Goal: Task Accomplishment & Management: Use online tool/utility

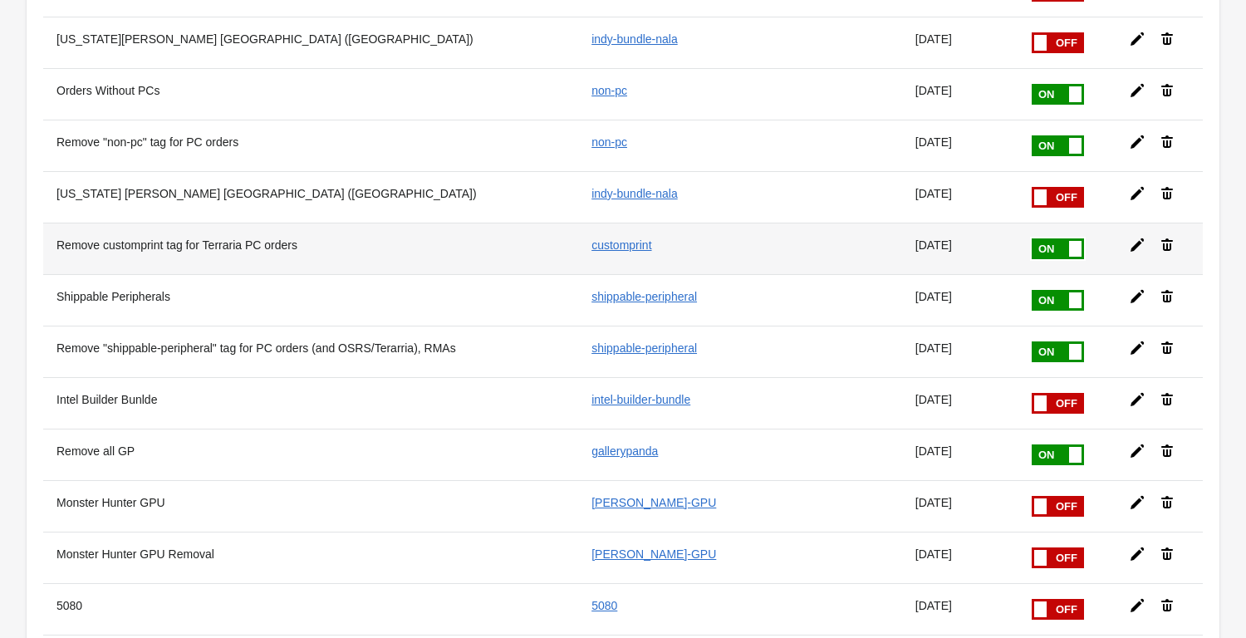
scroll to position [1312, 0]
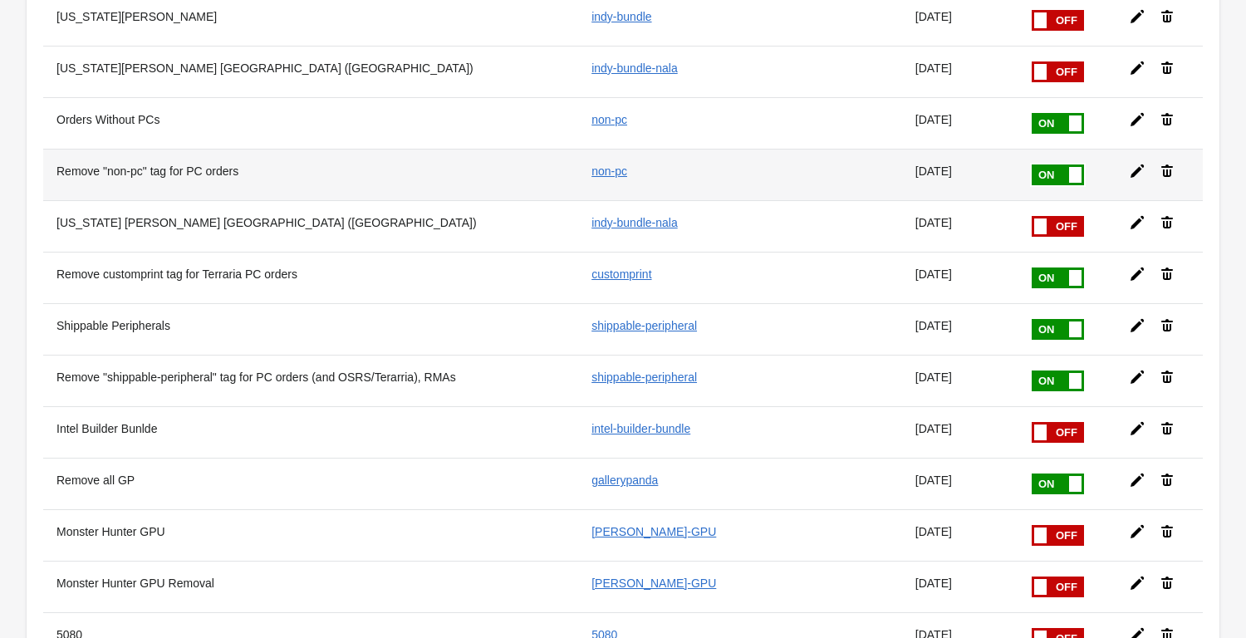
click at [1136, 174] on icon at bounding box center [1137, 171] width 17 height 17
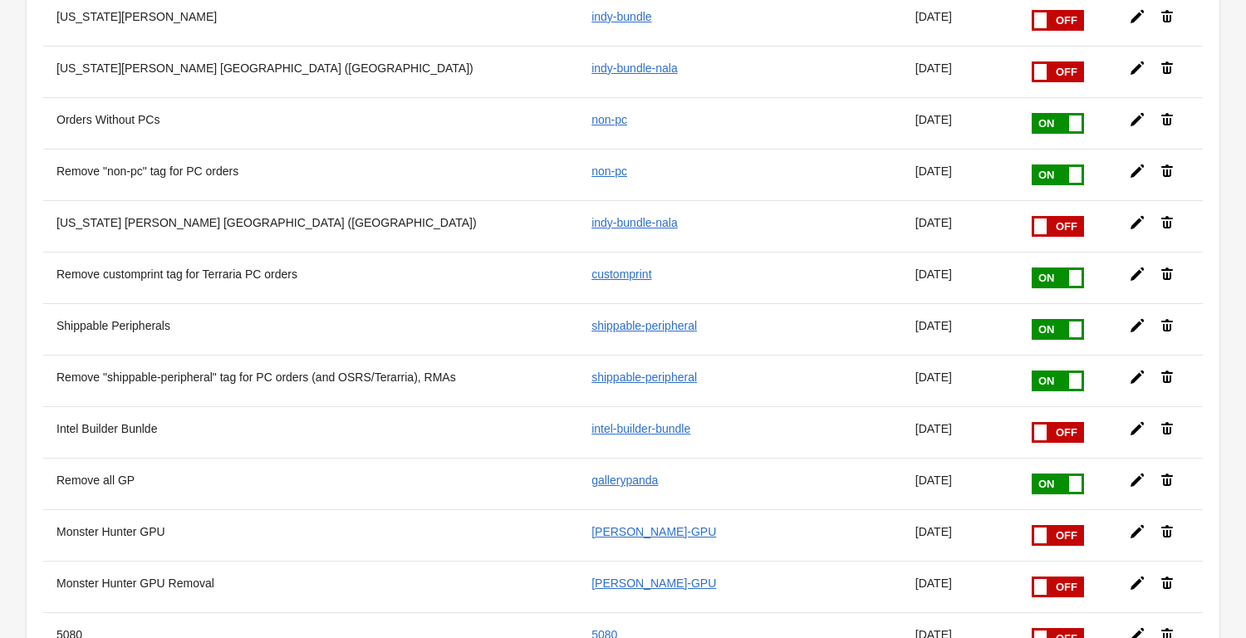
scroll to position [253, 0]
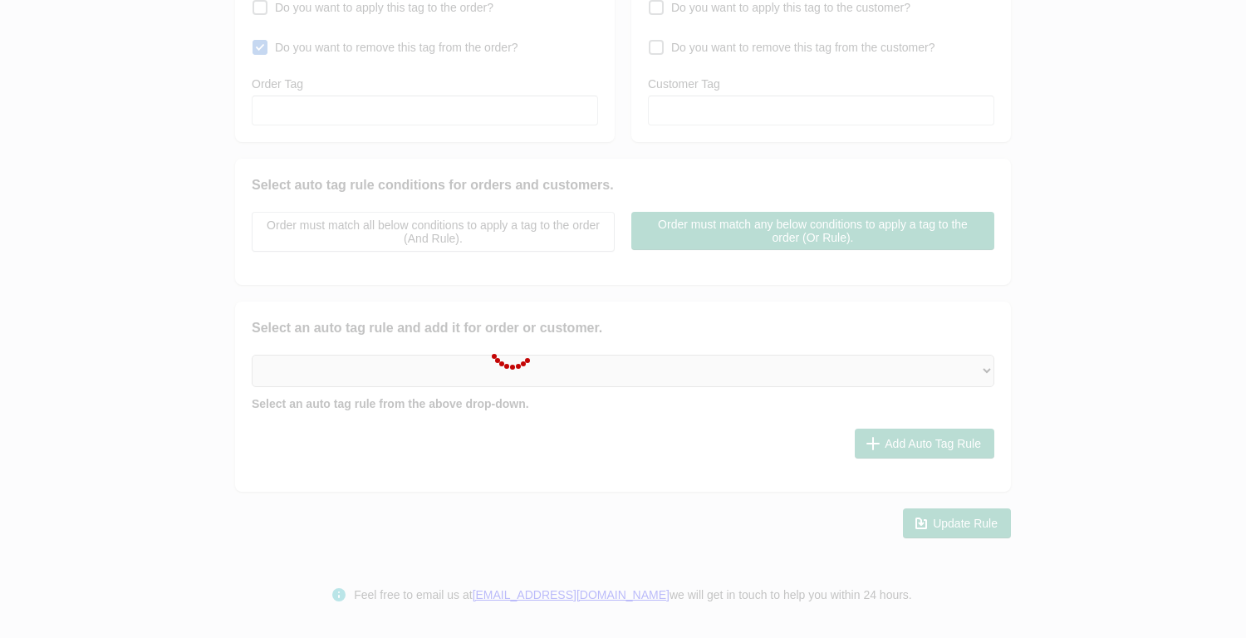
type input "Remove "non-pc" tag for PC orders"
checkbox input "true"
type input "non-pc"
select select "5"
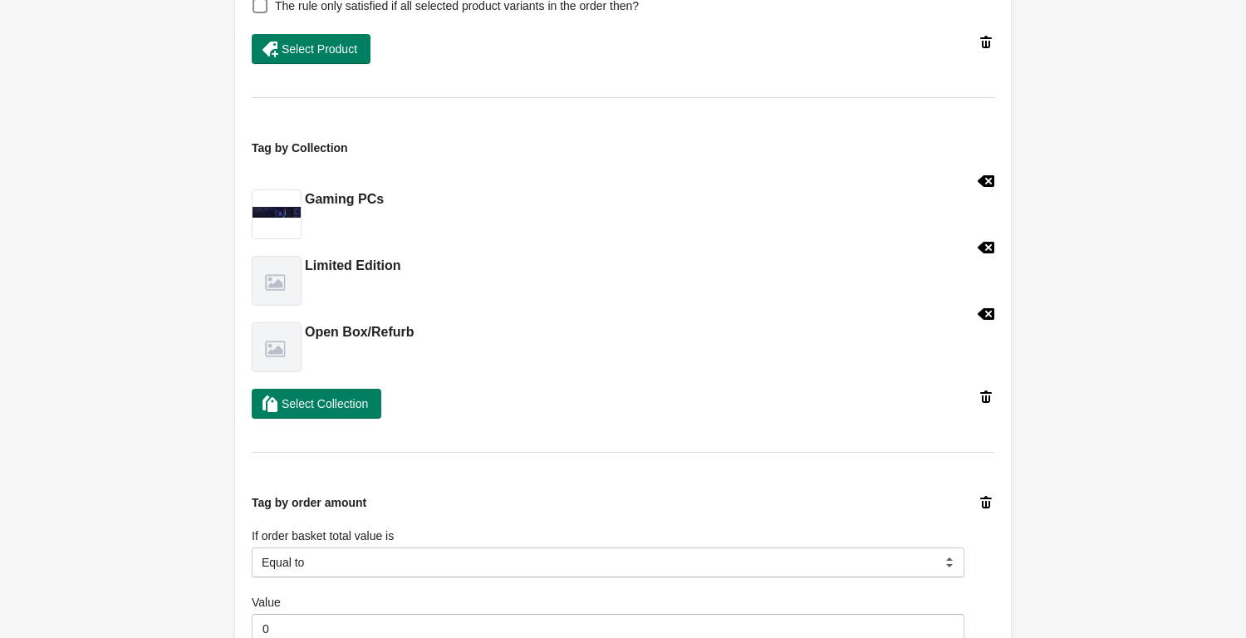
scroll to position [876, 0]
click at [322, 401] on span "Select Collection" at bounding box center [325, 404] width 86 height 13
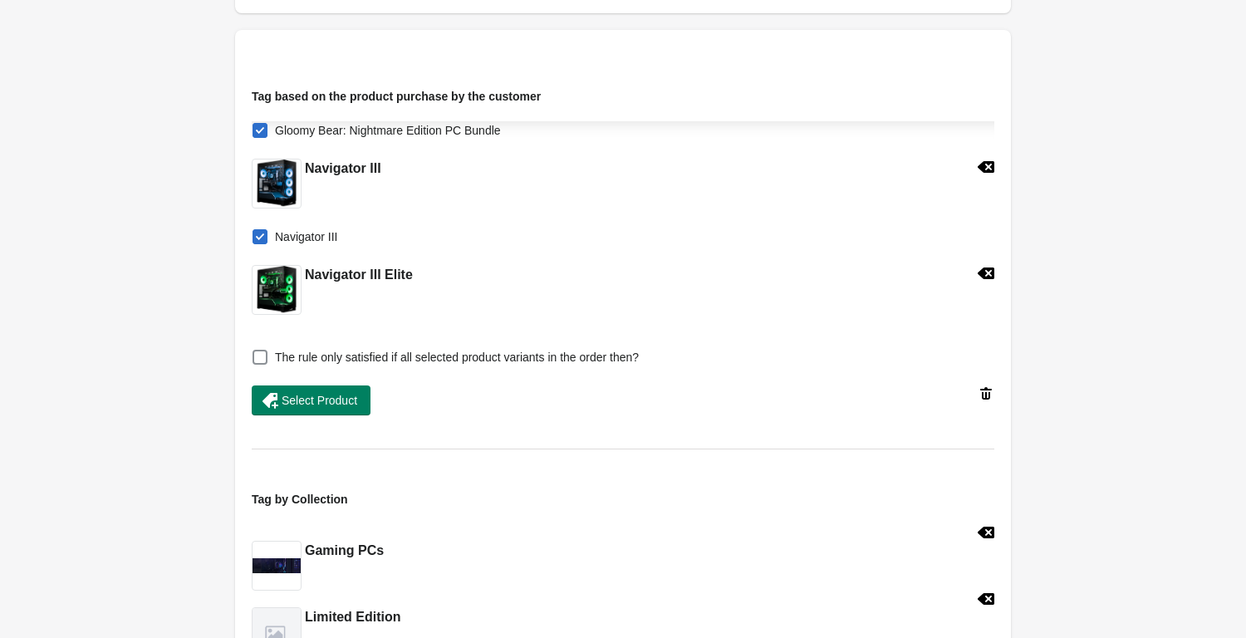
scroll to position [8504, 0]
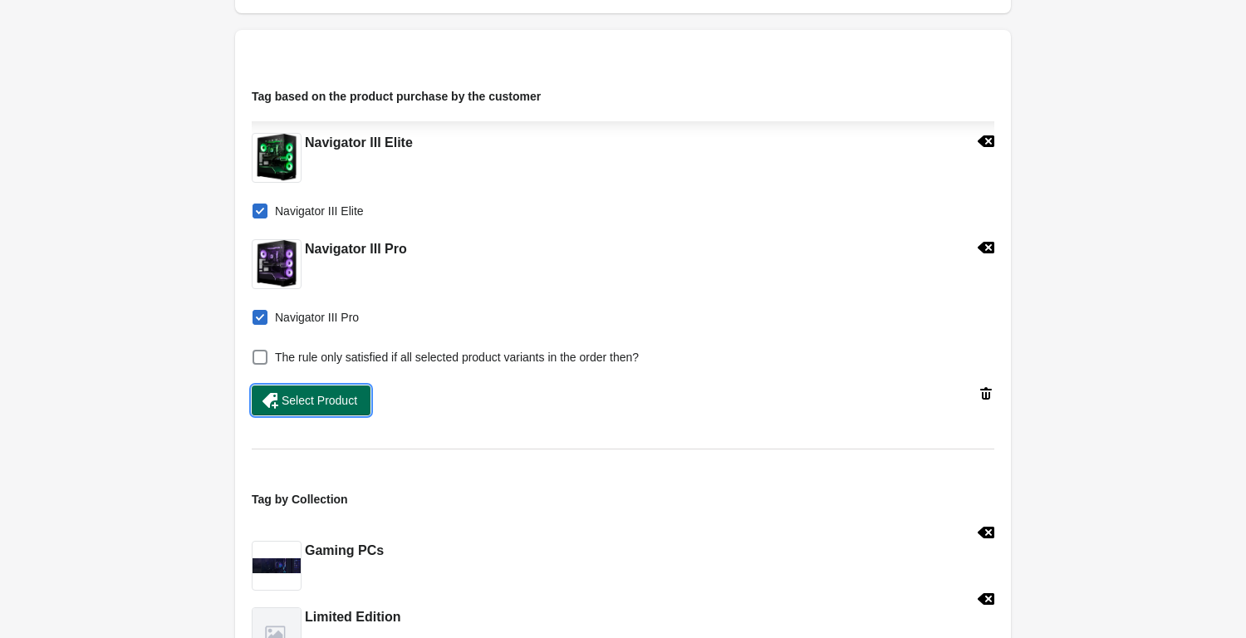
click at [337, 405] on span "Select Product" at bounding box center [320, 400] width 76 height 13
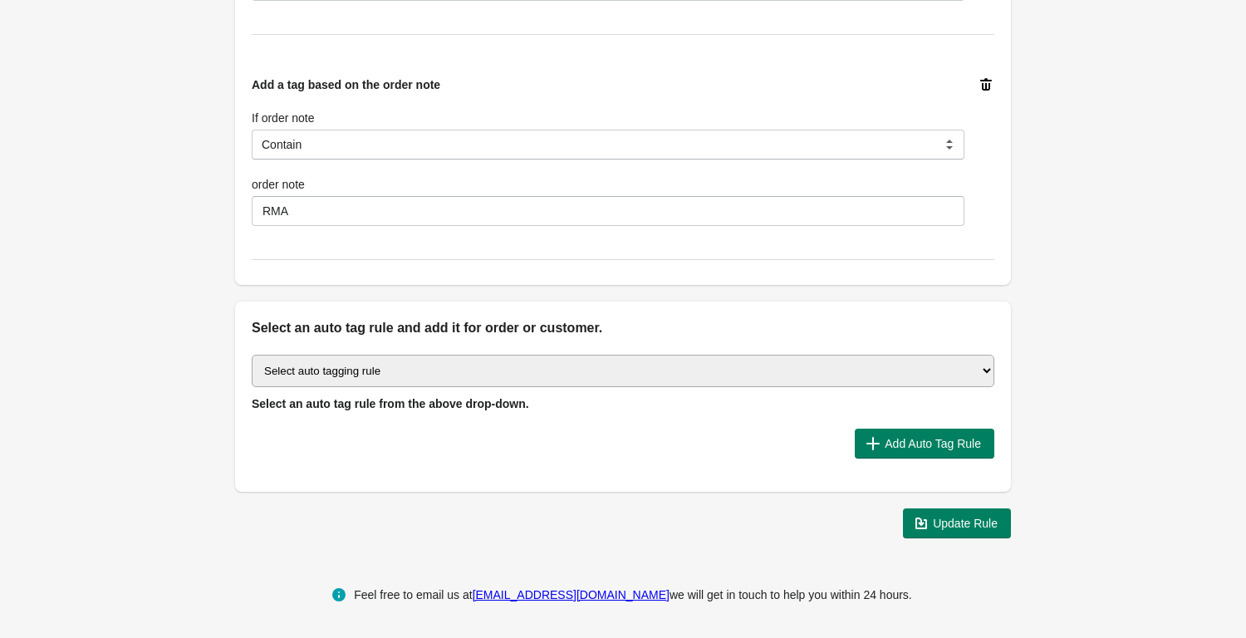
scroll to position [0, 0]
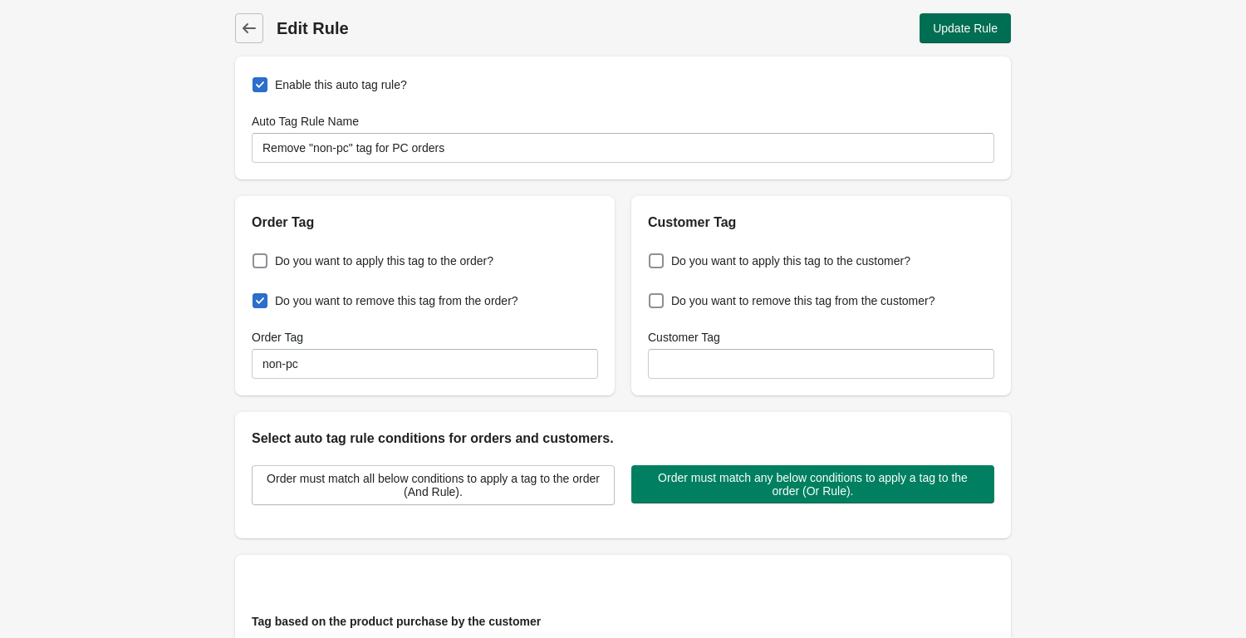
click at [975, 27] on span "Update Rule" at bounding box center [965, 28] width 65 height 13
